Goal: Communication & Community: Answer question/provide support

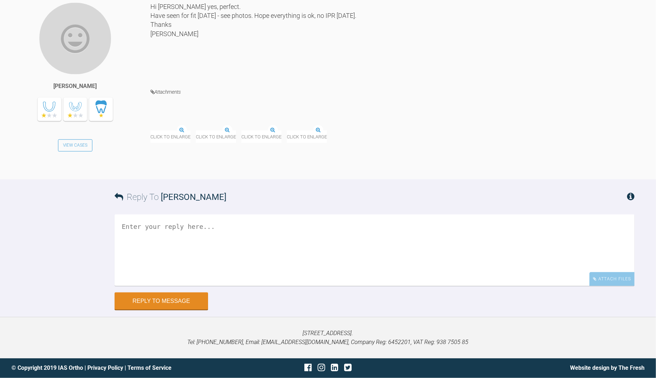
scroll to position [7138, 0]
click at [188, 131] on img at bounding box center [174, 126] width 48 height 9
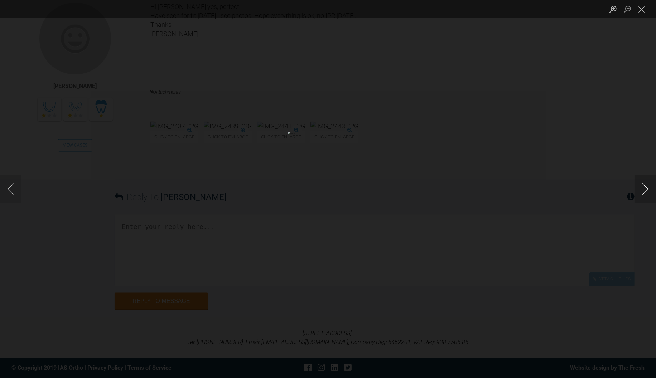
click at [645, 190] on button "Next image" at bounding box center [644, 189] width 21 height 29
click at [638, 10] on button "Close lightbox" at bounding box center [641, 9] width 14 height 13
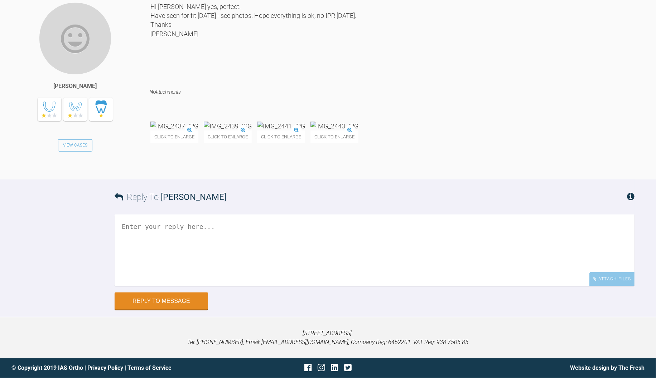
scroll to position [7228, 0]
click at [317, 251] on textarea at bounding box center [375, 251] width 520 height 72
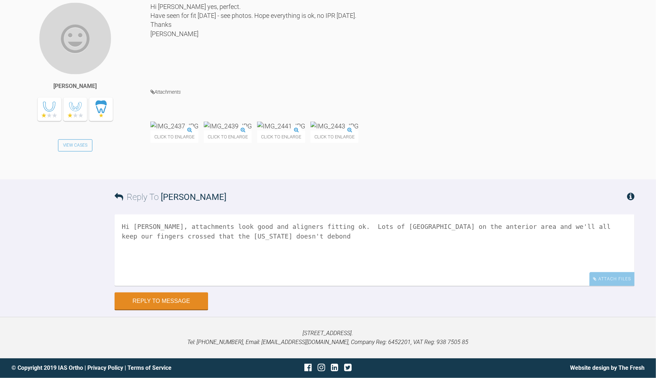
click at [173, 125] on img at bounding box center [174, 126] width 48 height 9
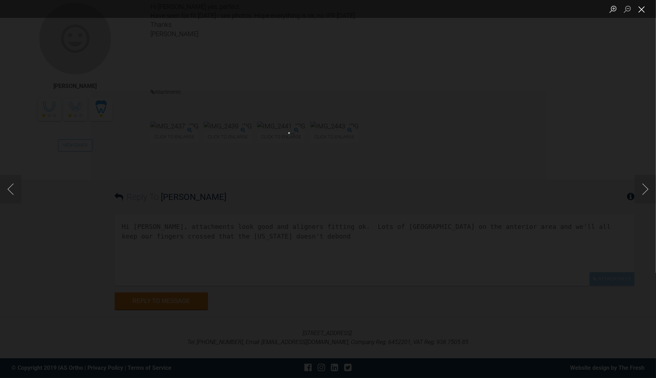
click at [642, 11] on button "Close lightbox" at bounding box center [641, 9] width 14 height 13
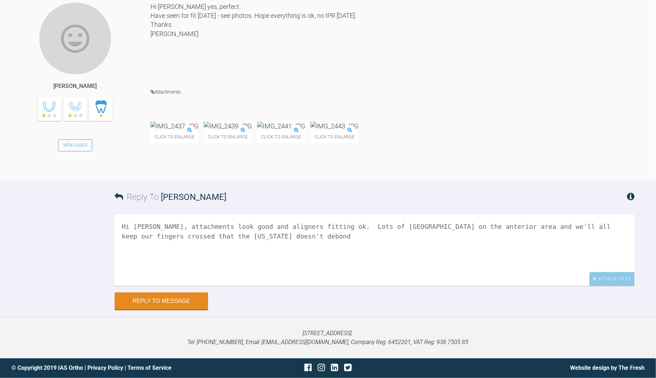
click at [299, 244] on textarea "Hi [PERSON_NAME], attachments look good and aligners fitting ok. Lots of [GEOGR…" at bounding box center [375, 251] width 520 height 72
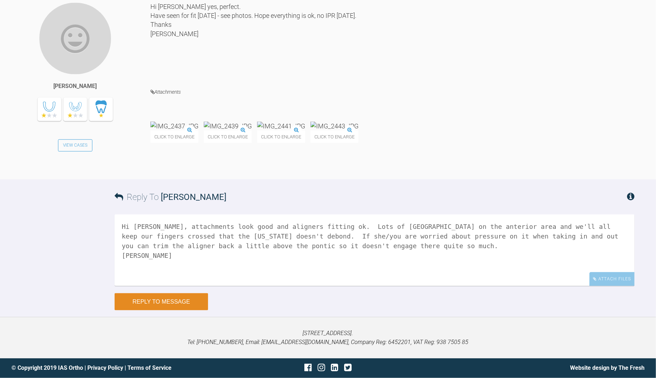
type textarea "Hi [PERSON_NAME], attachments look good and aligners fitting ok. Lots of [GEOGR…"
click at [138, 296] on button "Reply to Message" at bounding box center [161, 302] width 93 height 17
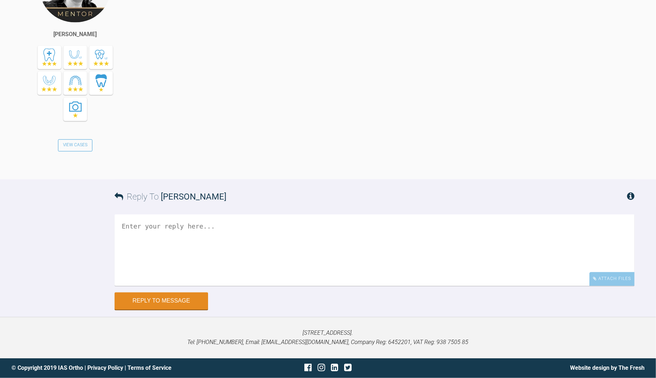
scroll to position [7365, 0]
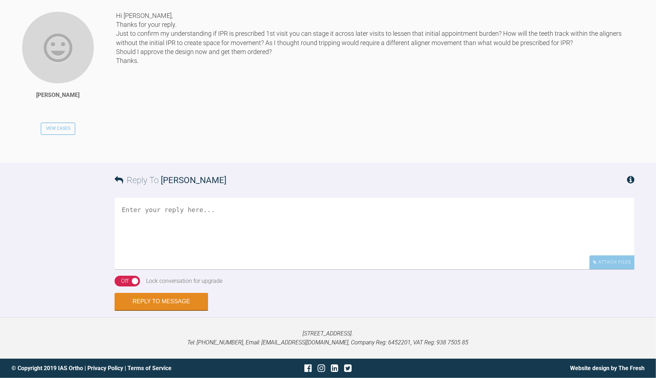
scroll to position [5797, 0]
click at [248, 270] on textarea at bounding box center [375, 234] width 520 height 72
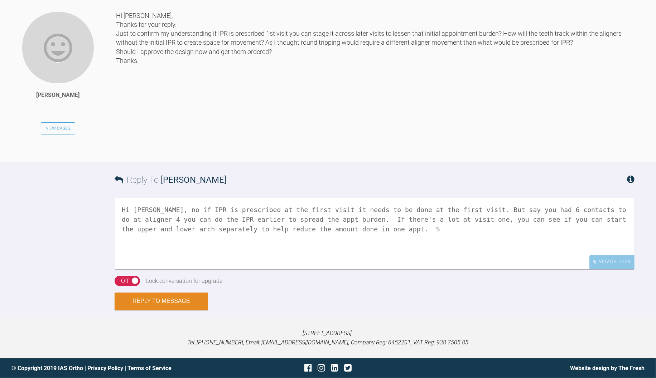
scroll to position [5874, 0]
type textarea "Hi Zoe, no if IPR is prescribed at the first visit it needs to be done at the f…"
click at [179, 306] on button "Reply to Message" at bounding box center [161, 302] width 93 height 17
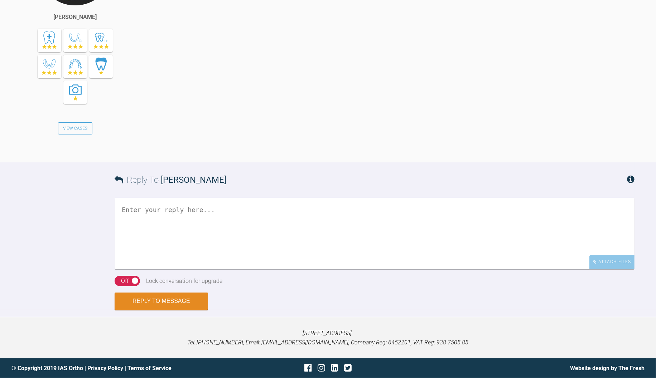
scroll to position [6170, 0]
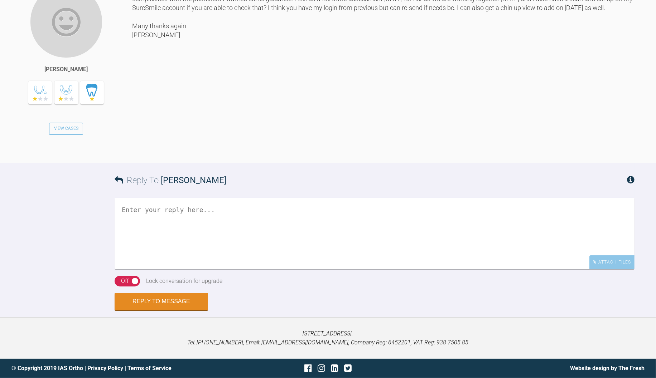
scroll to position [899, 0]
click at [284, 224] on textarea at bounding box center [375, 234] width 520 height 72
